Goal: Task Accomplishment & Management: Use online tool/utility

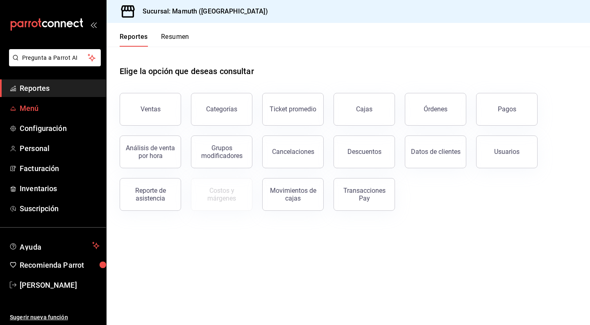
click at [34, 110] on span "Menú" at bounding box center [60, 108] width 80 height 11
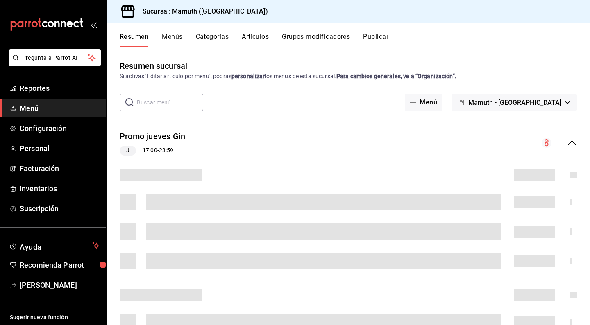
click at [264, 36] on button "Artículos" at bounding box center [255, 40] width 27 height 14
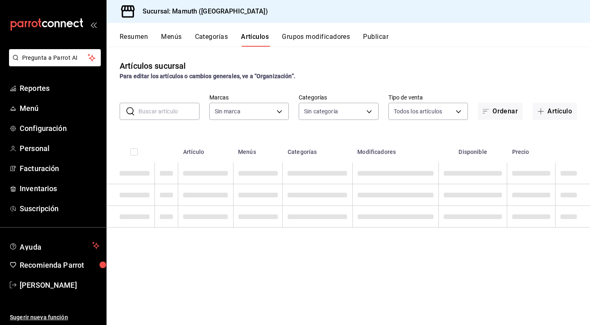
type input "f1bb6157-6a37-46fd-b908-fd0c3bf6e21b"
type input "cece4fad-dc64-47b9-a6d5-e0fc461e6bea,49e73cb0-6ce9-4f3c-8d7c-98465ce61725,8ee2e…"
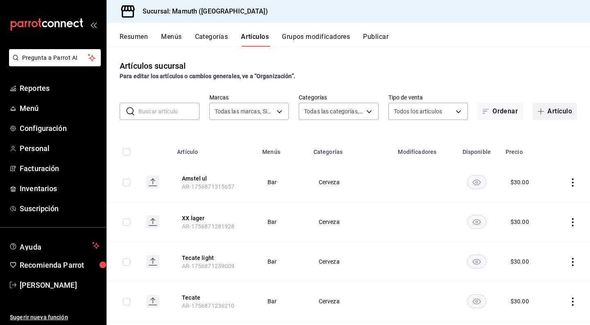
click at [554, 113] on button "Artículo" at bounding box center [554, 111] width 44 height 17
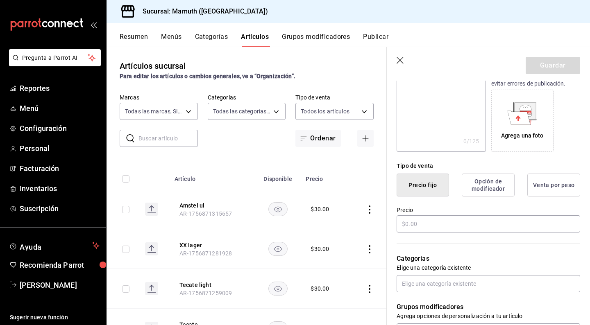
scroll to position [131, 0]
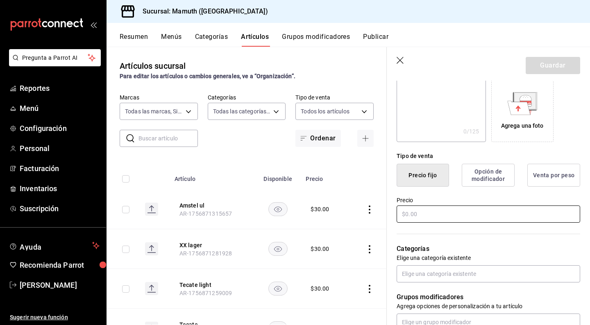
type input "leche coco"
click at [421, 216] on input "text" at bounding box center [487, 214] width 183 height 17
type input "$5.00"
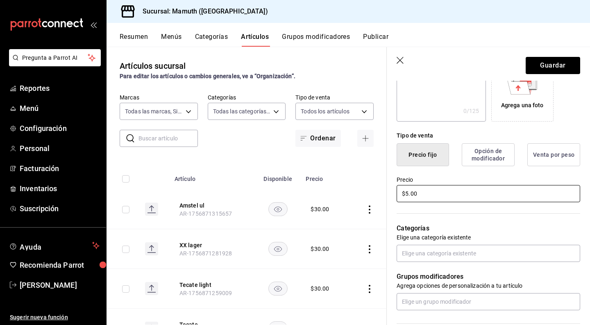
scroll to position [163, 0]
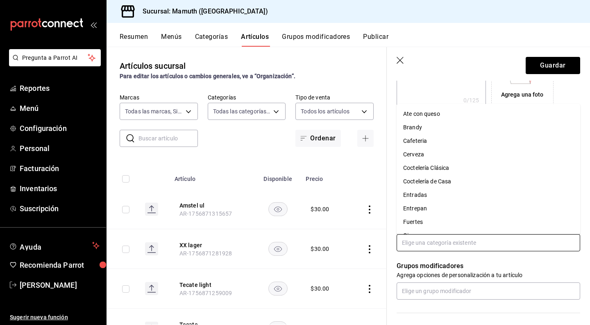
click at [459, 250] on input "text" at bounding box center [487, 242] width 183 height 17
click at [421, 136] on li "Cafeteria" at bounding box center [487, 141] width 183 height 14
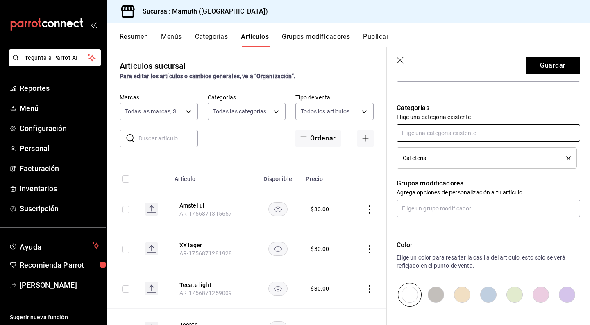
scroll to position [276, 0]
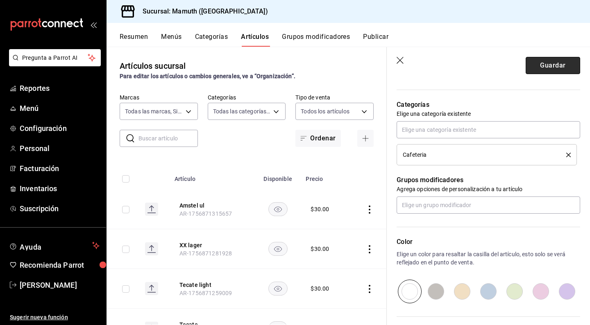
click at [569, 66] on button "Guardar" at bounding box center [552, 65] width 54 height 17
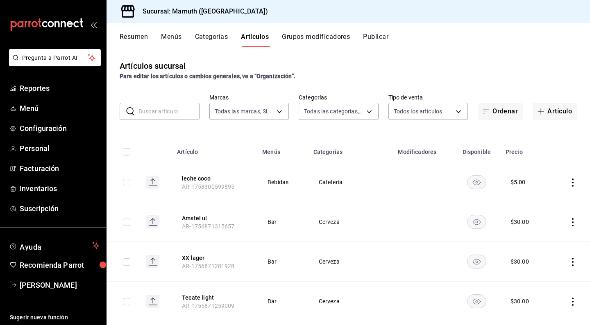
click at [375, 36] on button "Publicar" at bounding box center [375, 40] width 25 height 14
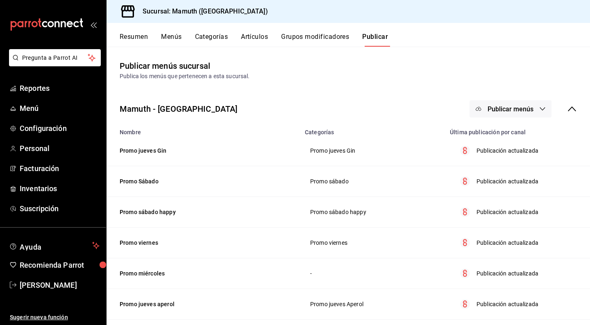
click at [507, 105] on span "Publicar menús" at bounding box center [510, 109] width 46 height 8
click at [526, 140] on span "Punto de venta" at bounding box center [521, 135] width 39 height 9
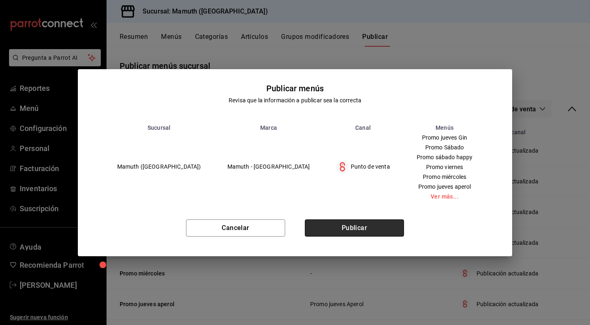
click at [360, 225] on button "Publicar" at bounding box center [354, 227] width 99 height 17
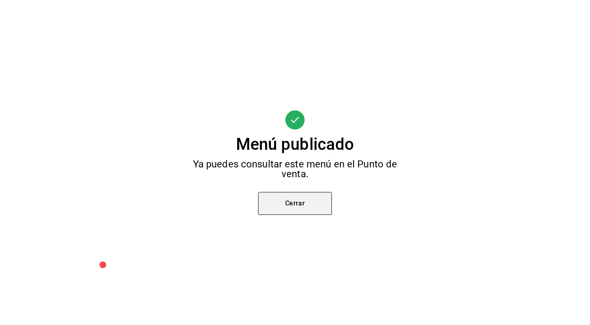
click at [300, 207] on button "Cerrar" at bounding box center [295, 203] width 74 height 23
